Goal: Information Seeking & Learning: Learn about a topic

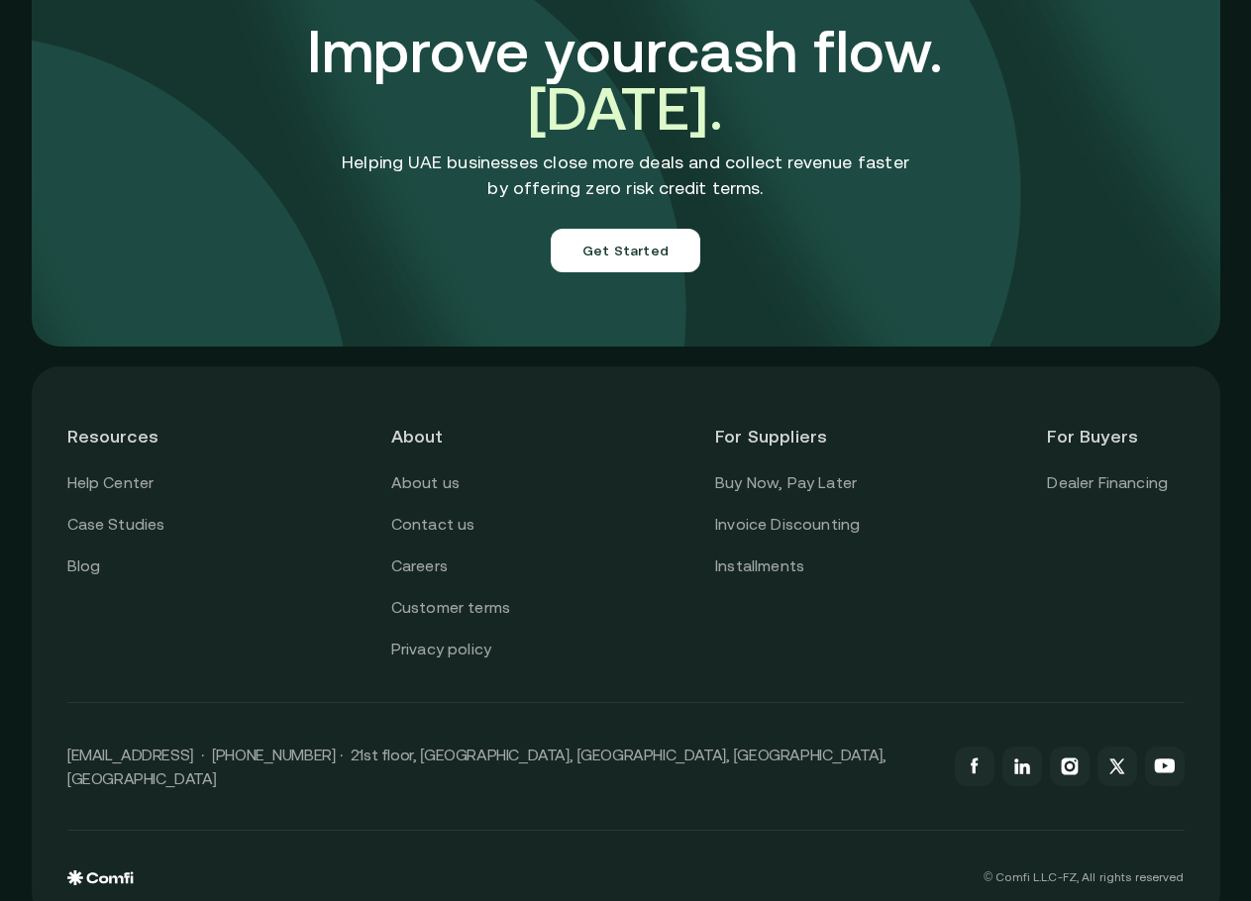
scroll to position [6744, 0]
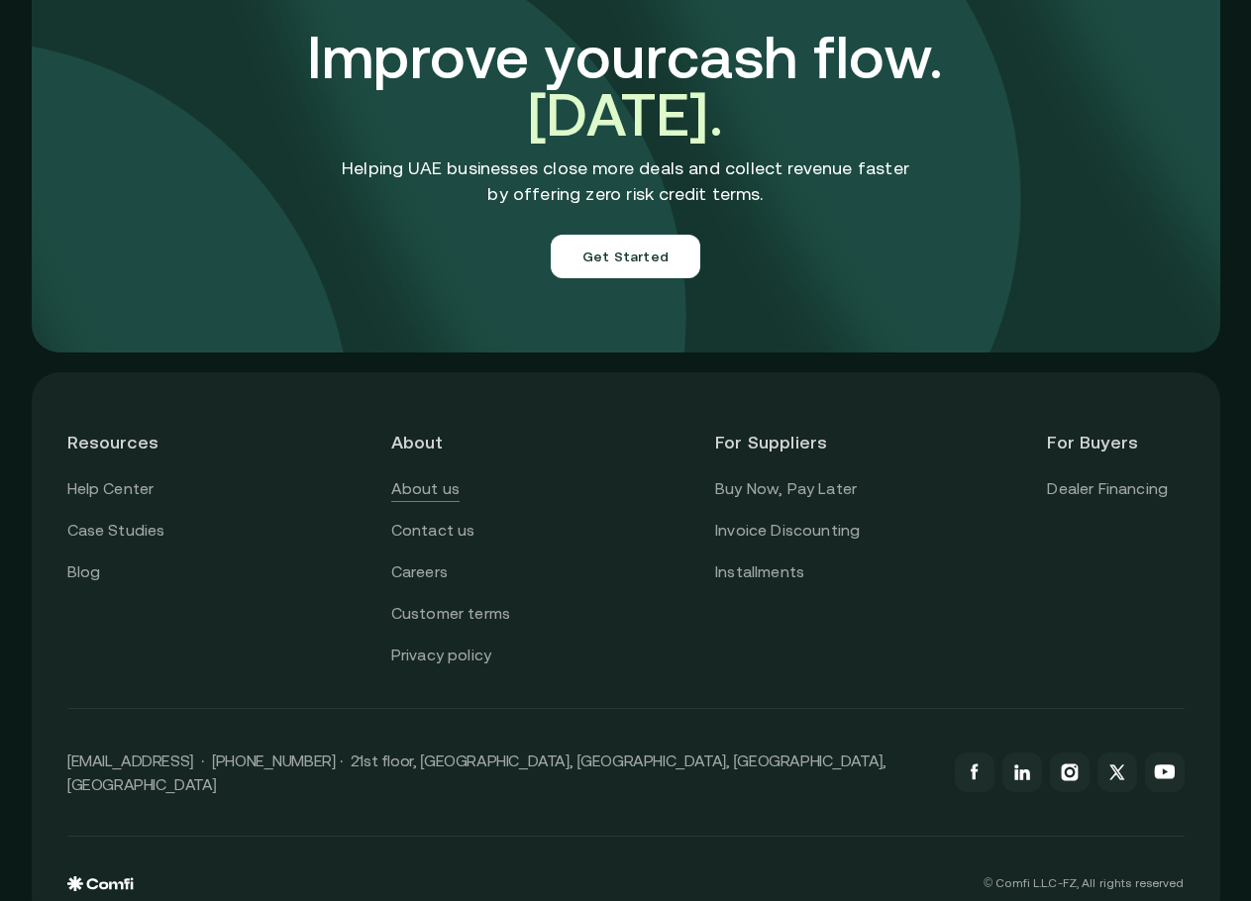
click at [436, 476] on link "About us" at bounding box center [425, 489] width 68 height 26
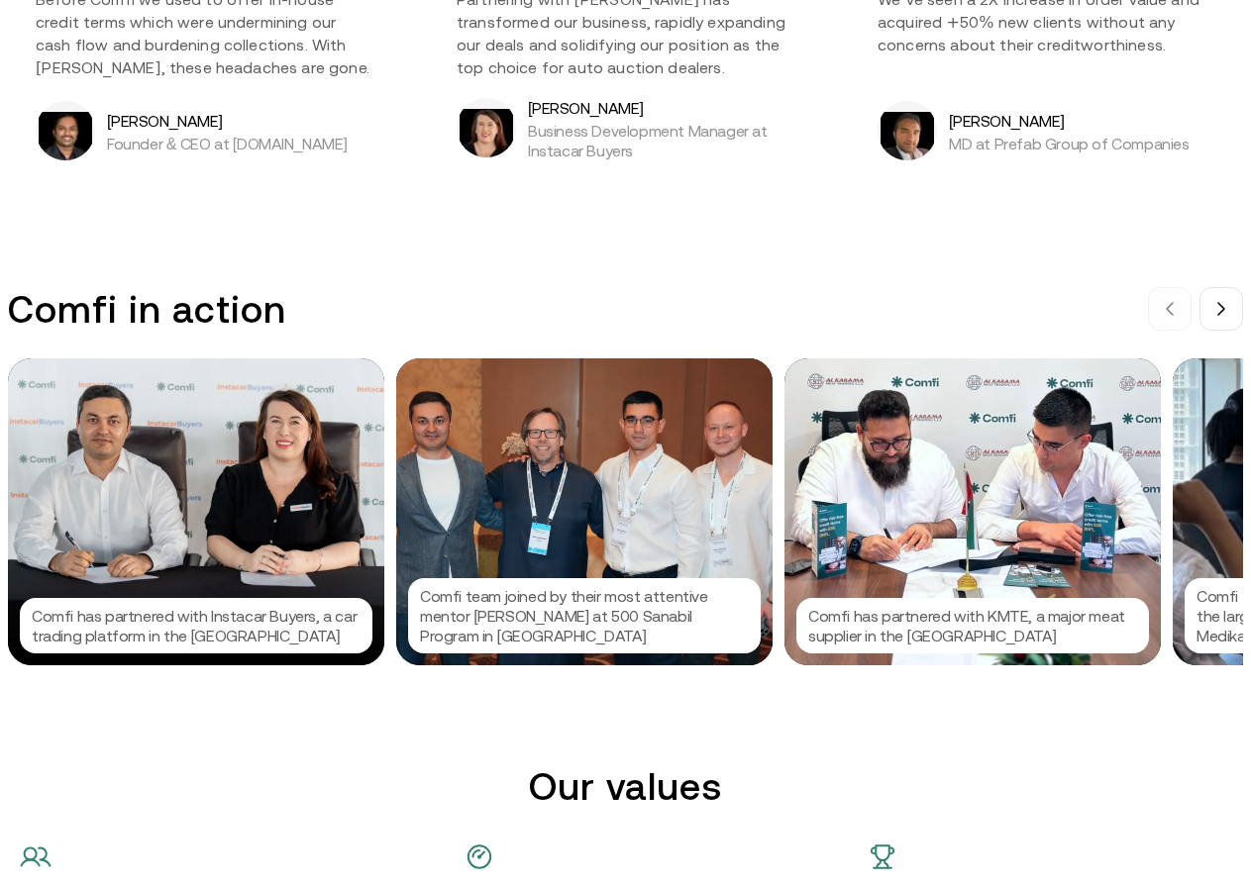
scroll to position [1782, 15]
click at [1215, 317] on icon at bounding box center [1221, 309] width 16 height 16
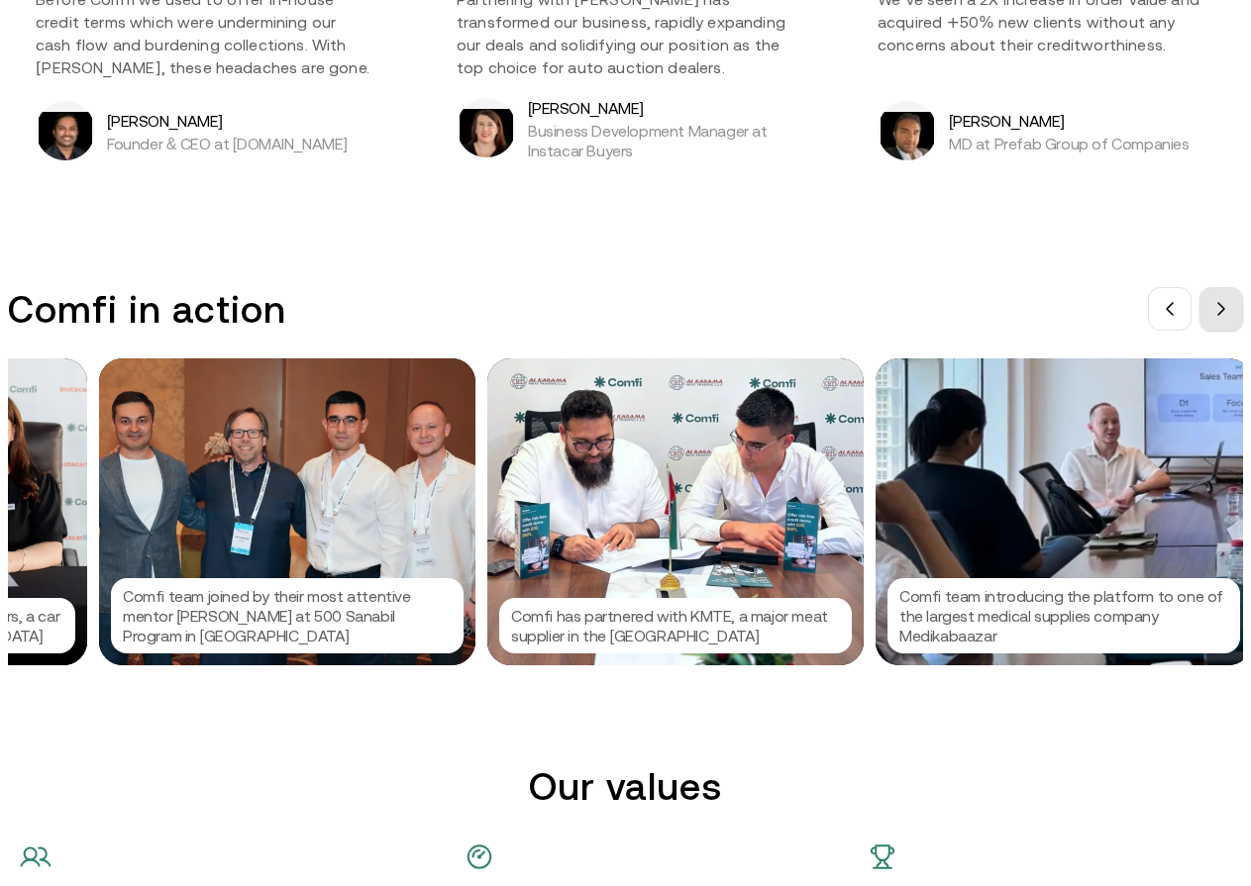
click at [1215, 317] on icon at bounding box center [1221, 309] width 16 height 16
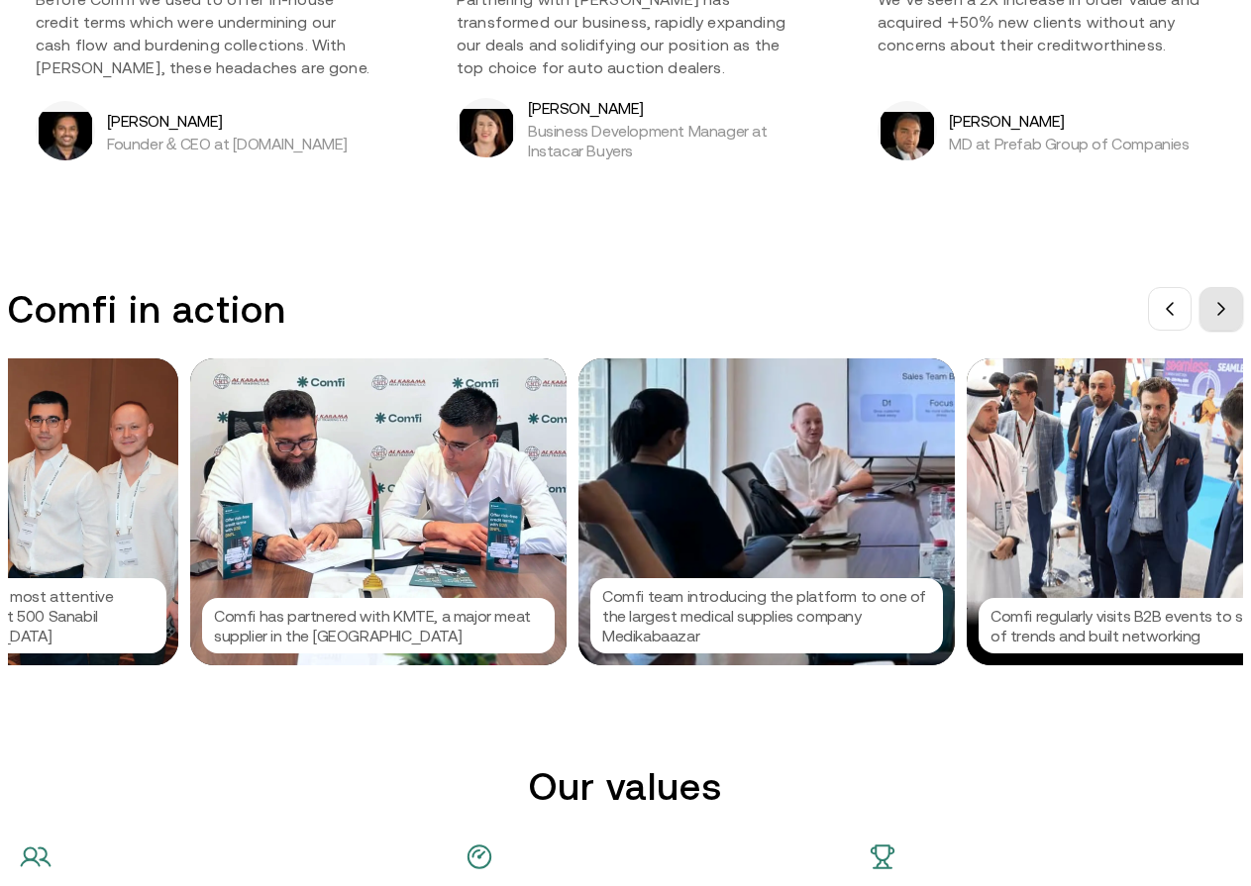
click at [1215, 317] on icon at bounding box center [1221, 309] width 16 height 16
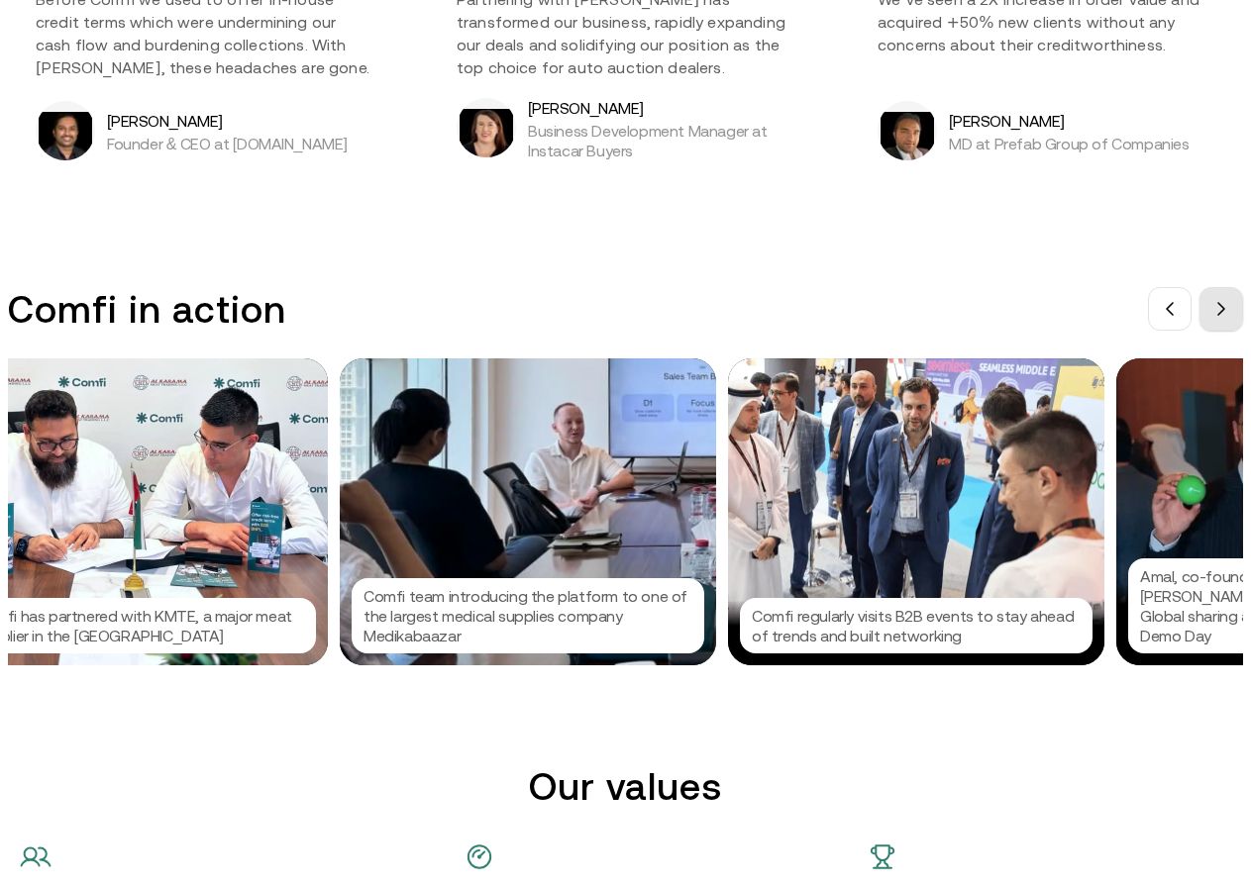
scroll to position [0, 891]
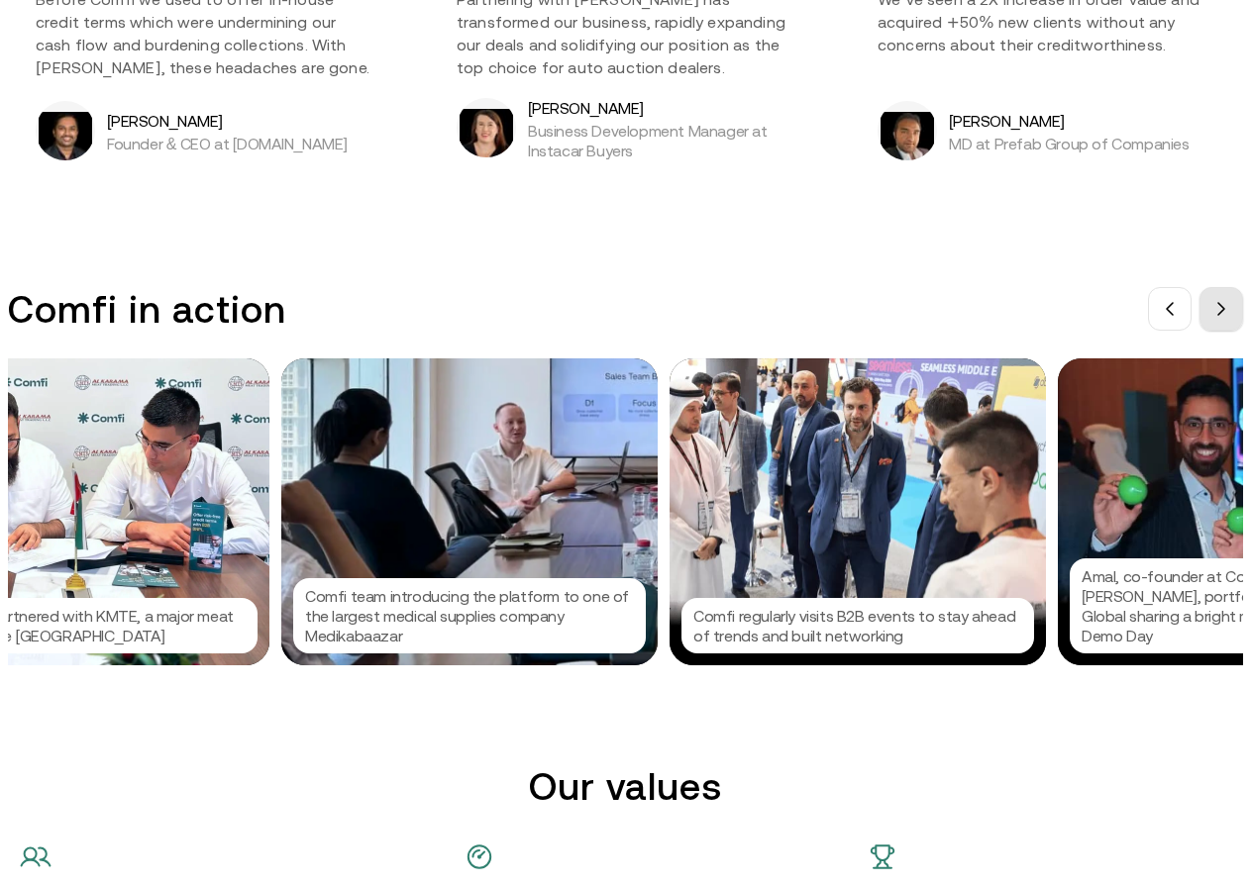
click at [1215, 317] on icon at bounding box center [1221, 309] width 16 height 16
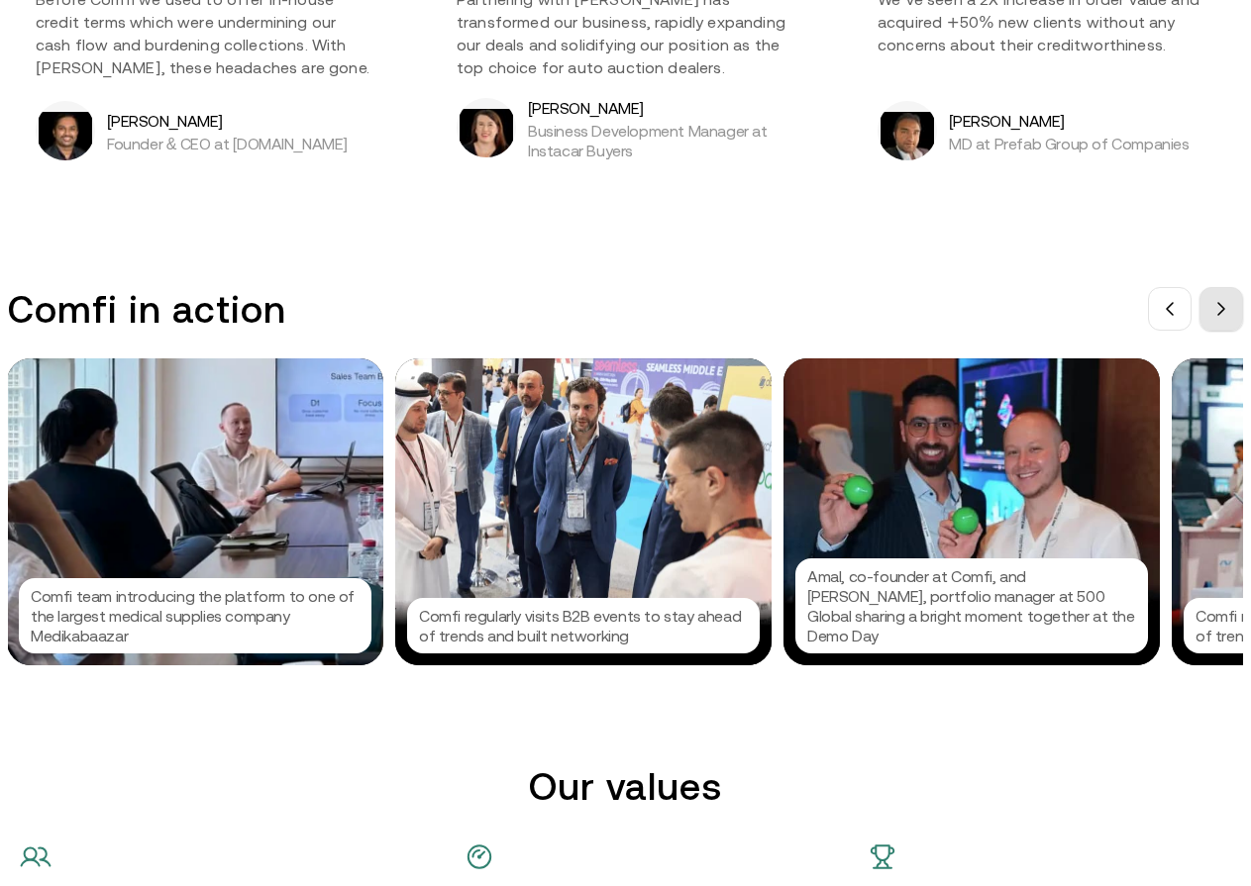
scroll to position [0, 1188]
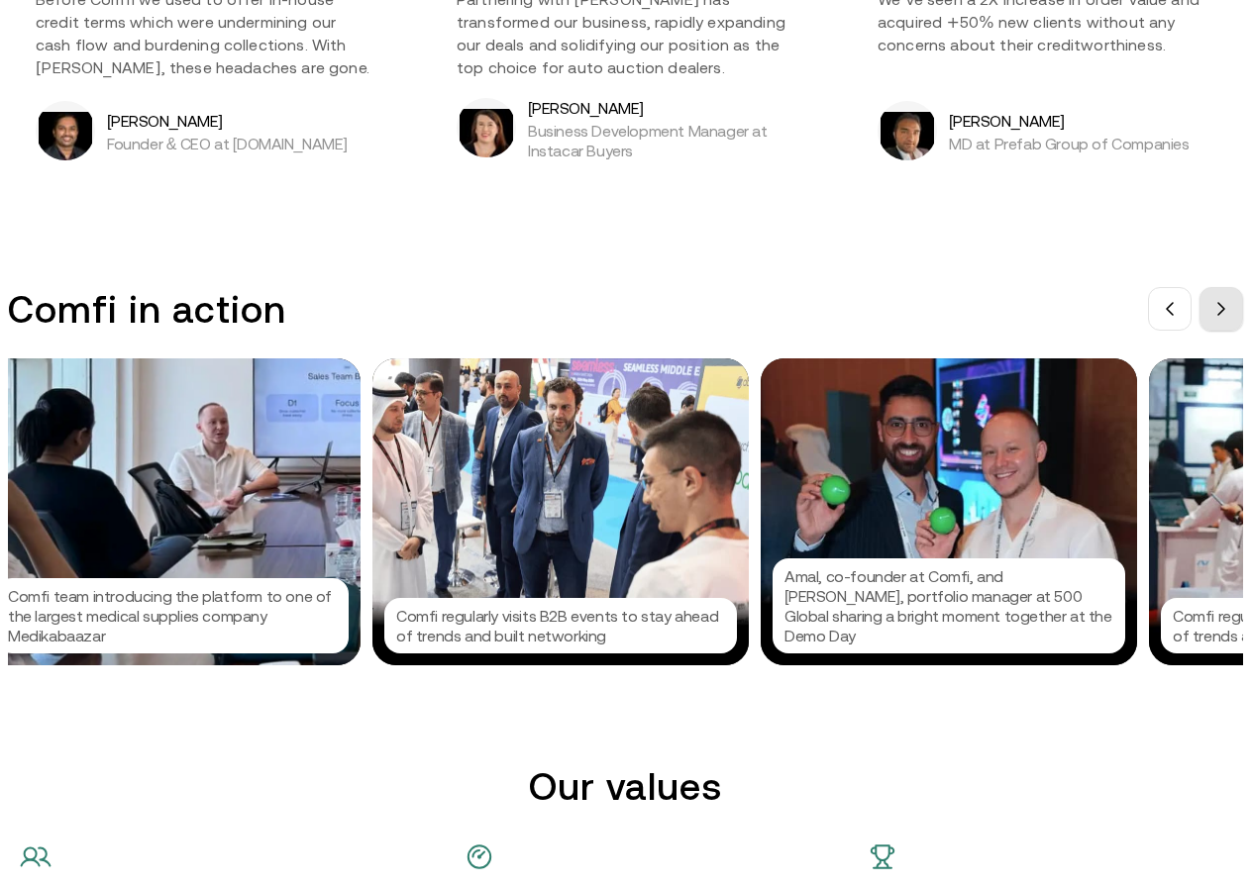
click at [1215, 317] on icon at bounding box center [1221, 309] width 16 height 16
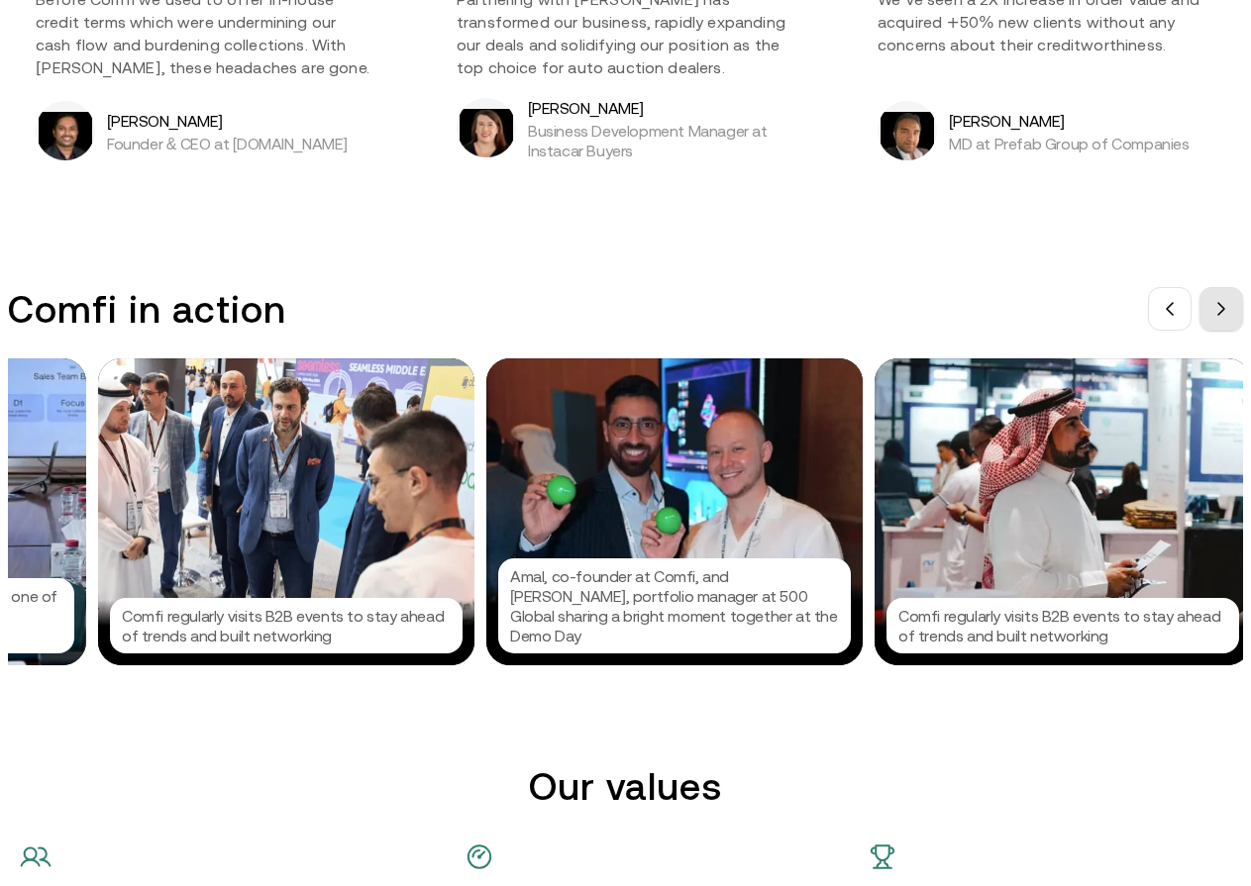
scroll to position [0, 1485]
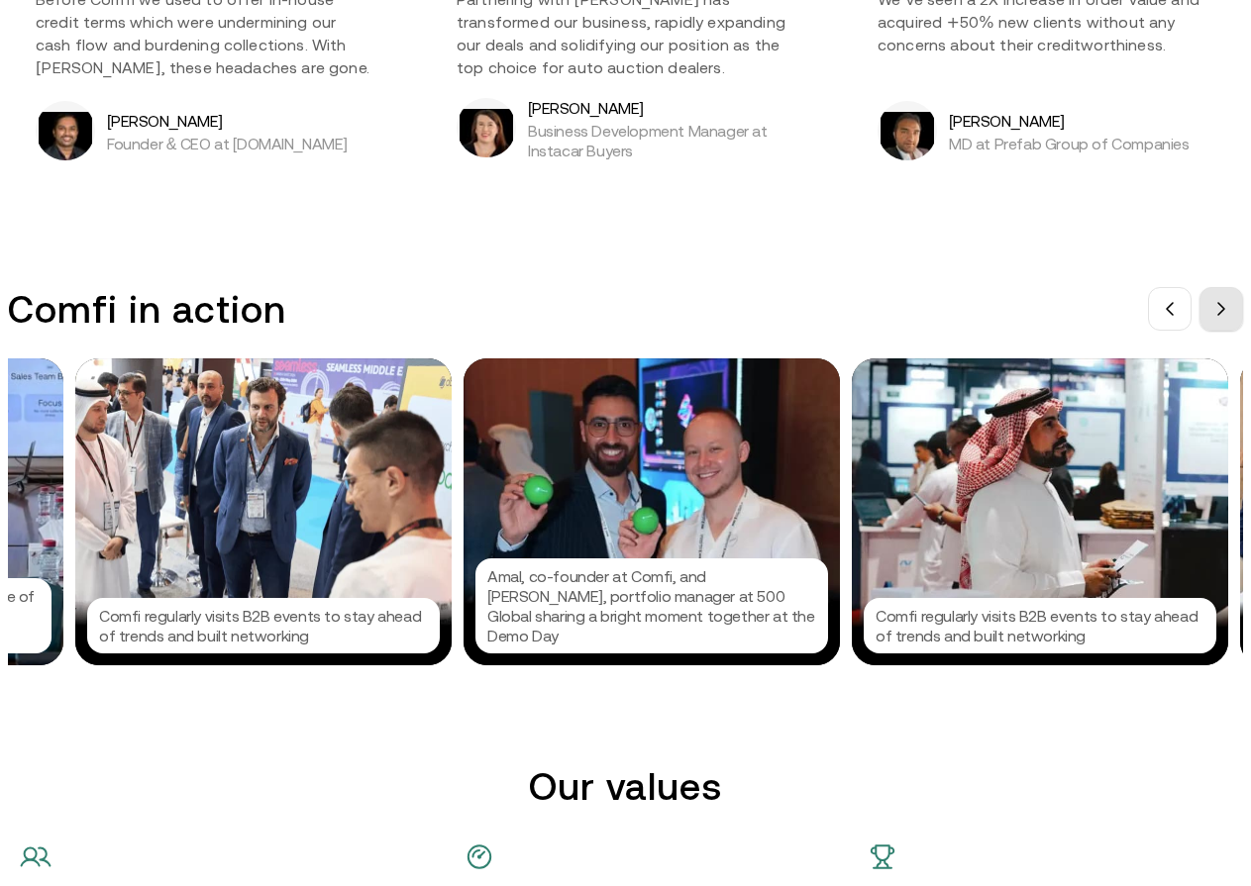
click at [1215, 317] on icon at bounding box center [1221, 309] width 16 height 16
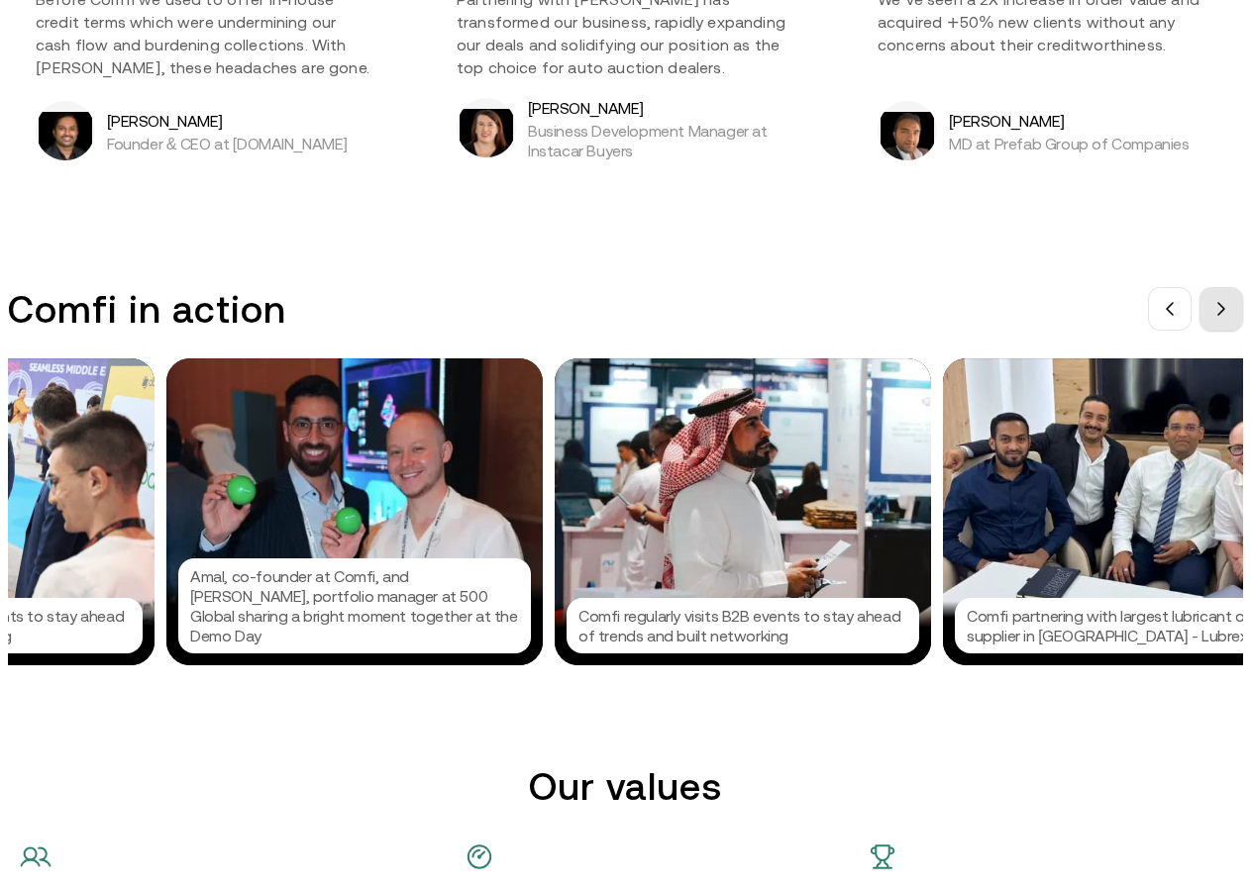
click at [1215, 317] on icon at bounding box center [1221, 309] width 16 height 16
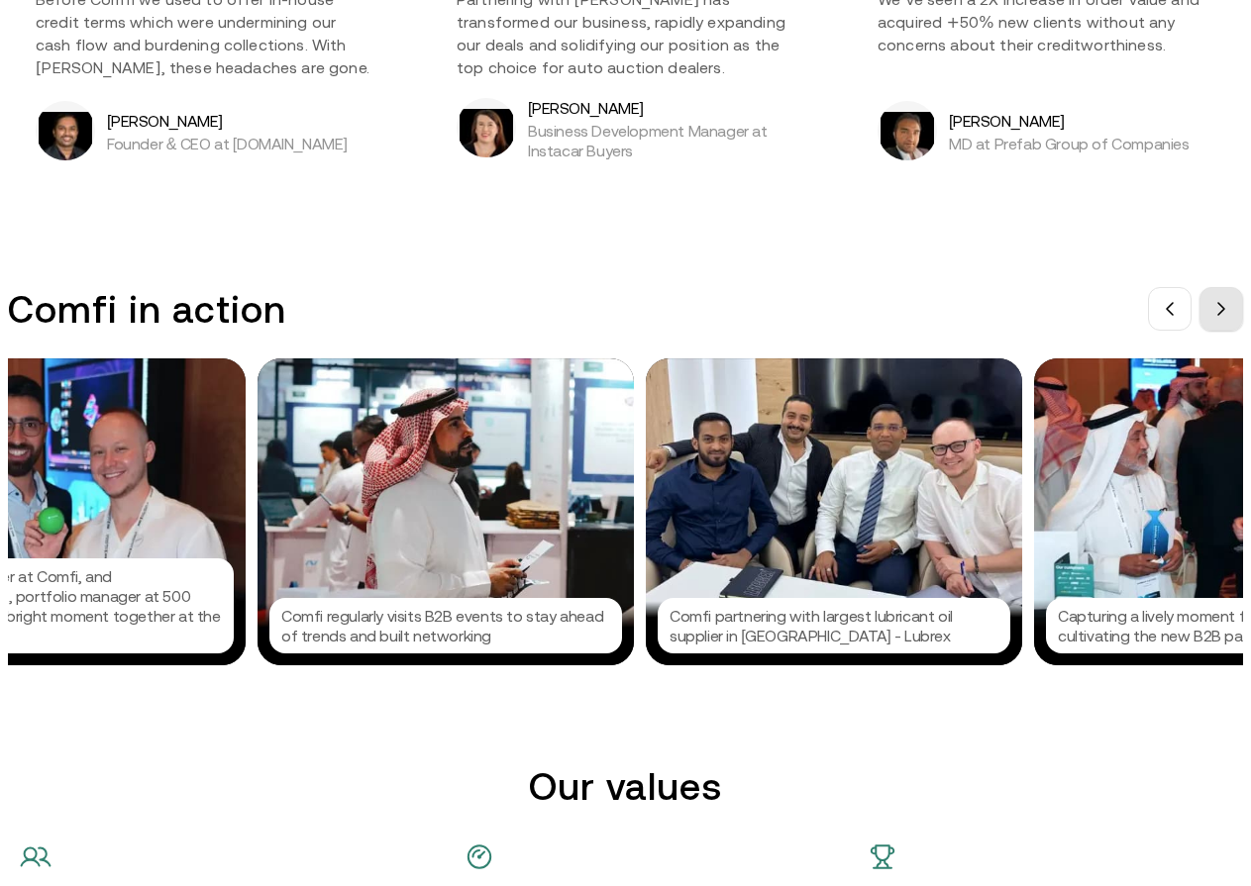
click at [1215, 317] on icon at bounding box center [1221, 309] width 16 height 16
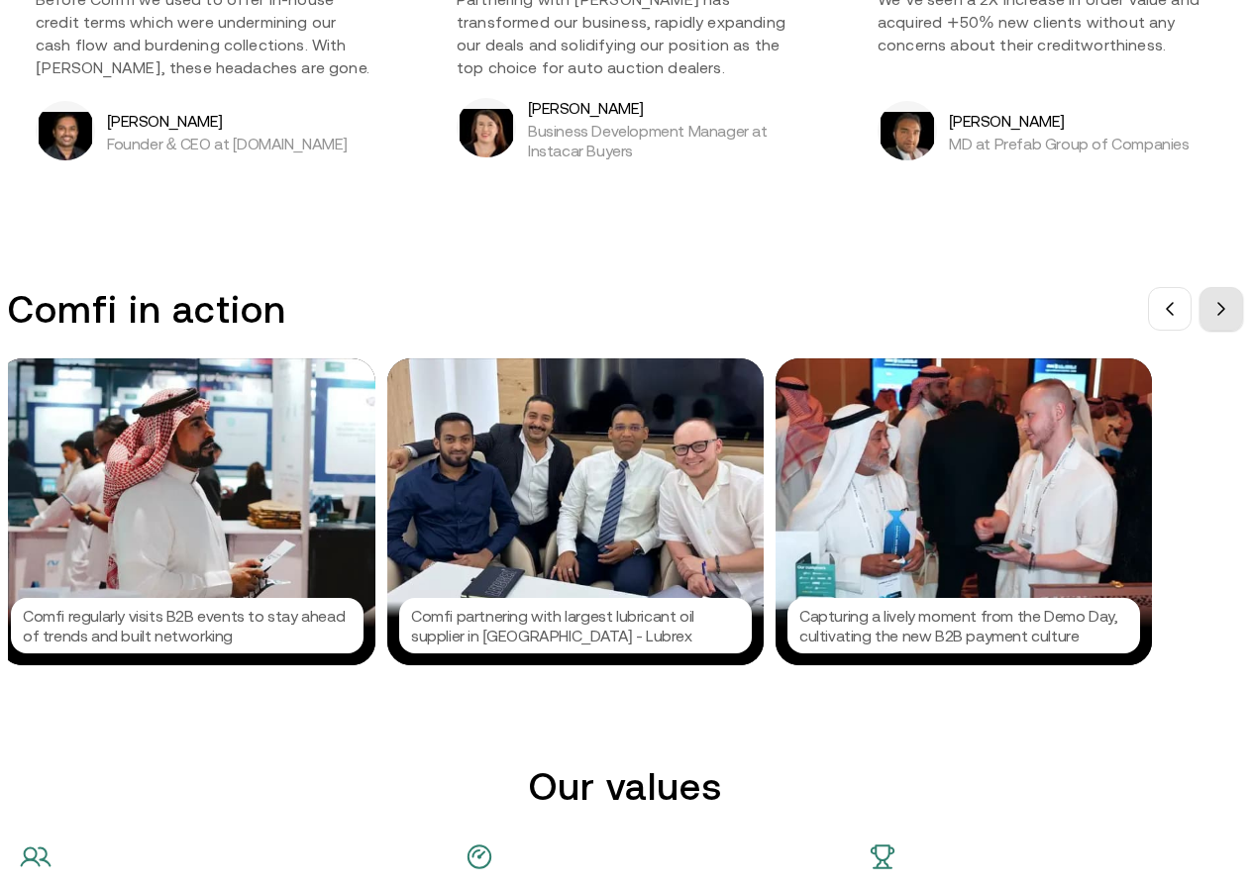
scroll to position [0, 2376]
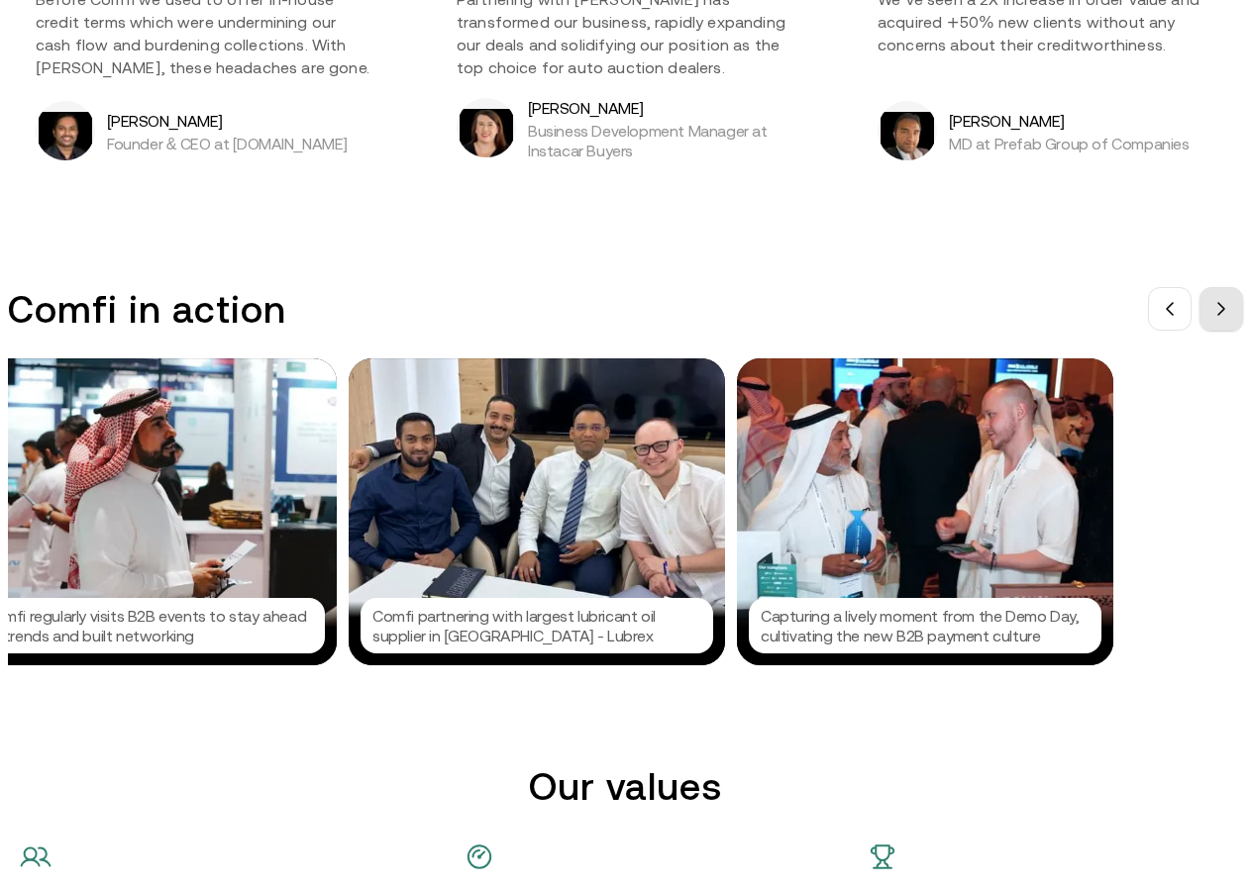
click at [1215, 317] on icon at bounding box center [1221, 309] width 16 height 16
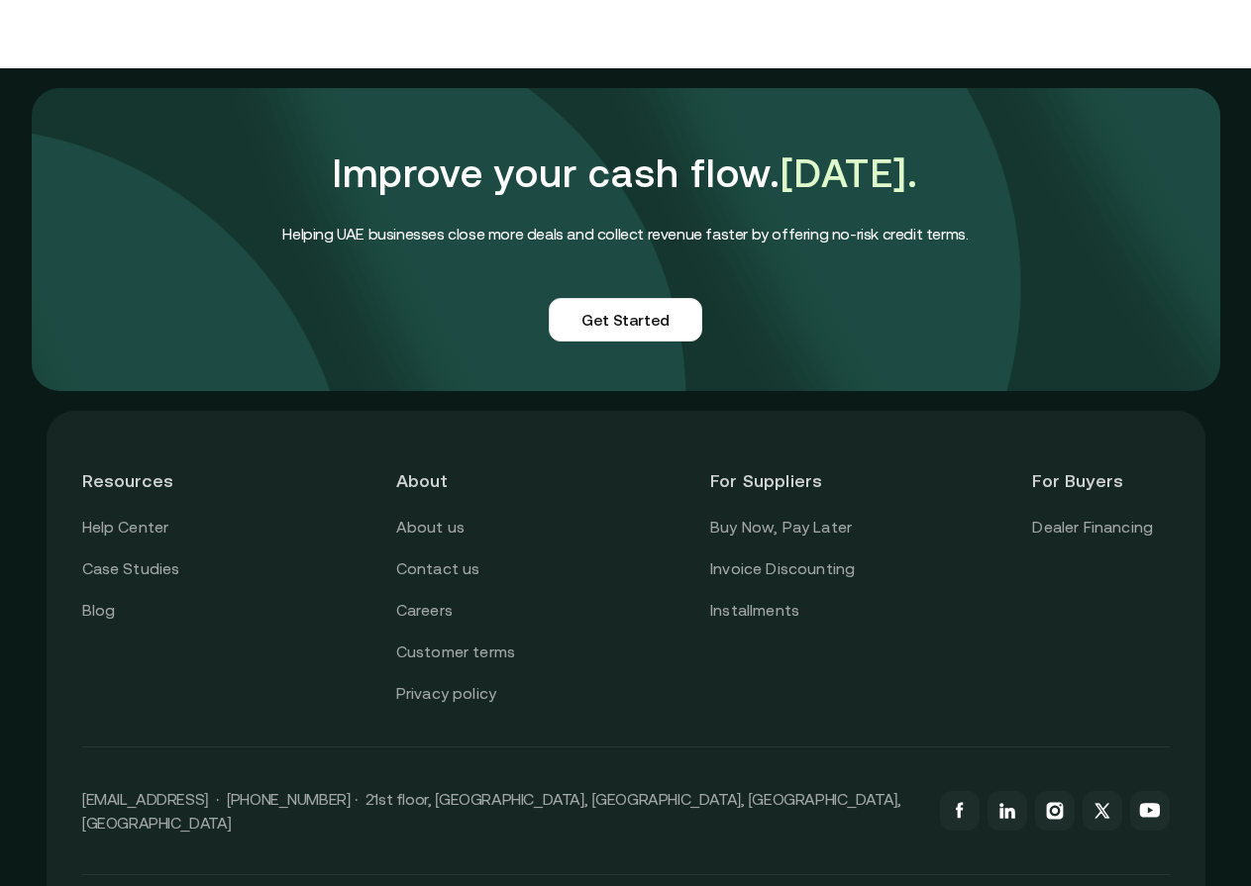
scroll to position [4763, 15]
